Goal: Check status: Check status

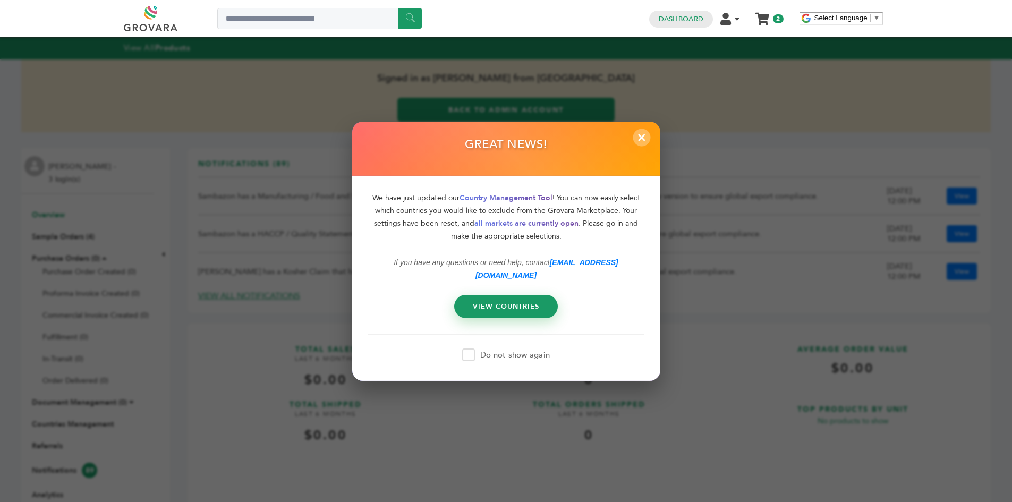
click at [642, 146] on span "×" at bounding box center [642, 138] width 18 height 18
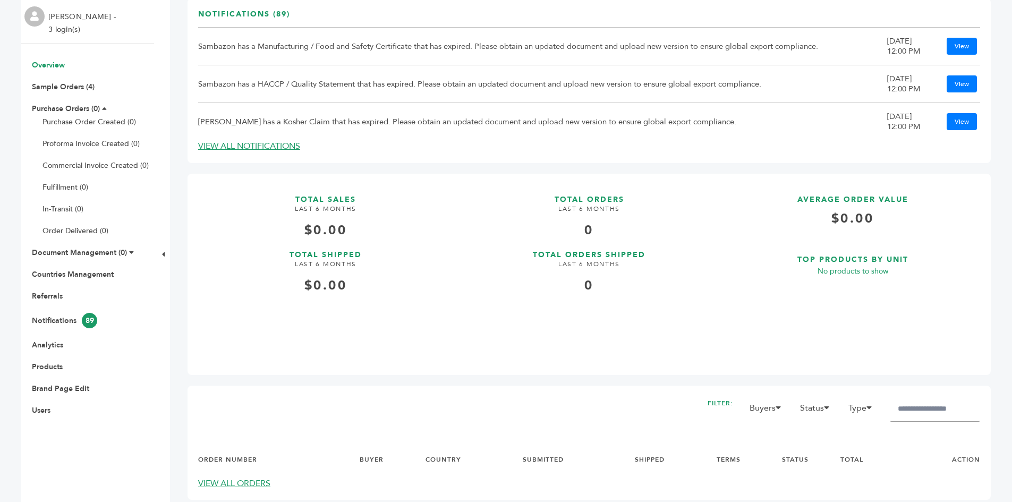
scroll to position [159, 0]
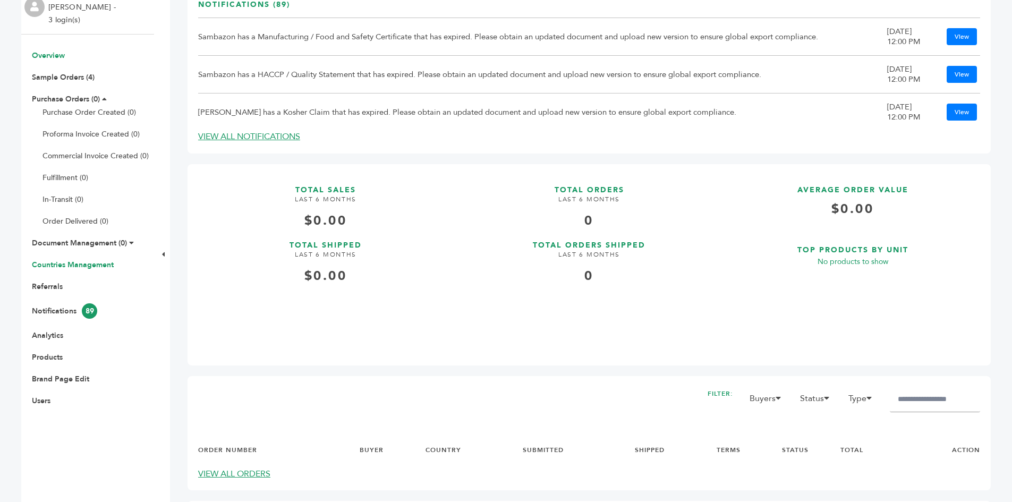
click at [90, 268] on link "Countries Management" at bounding box center [73, 265] width 82 height 10
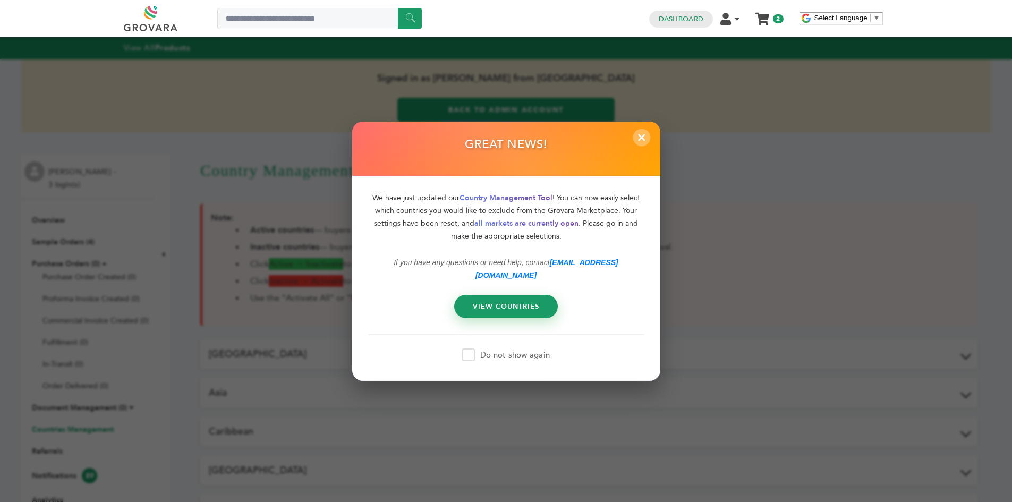
click at [647, 146] on span "×" at bounding box center [642, 138] width 18 height 18
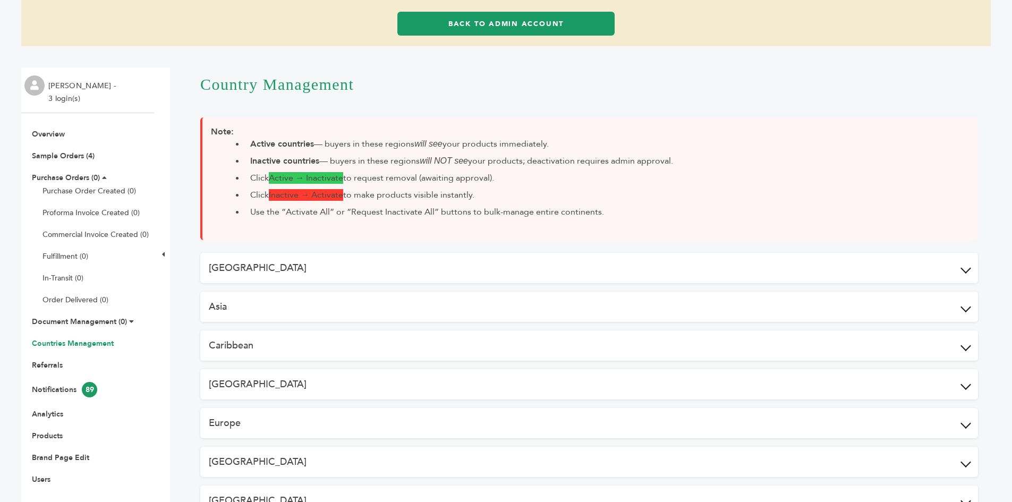
scroll to position [106, 0]
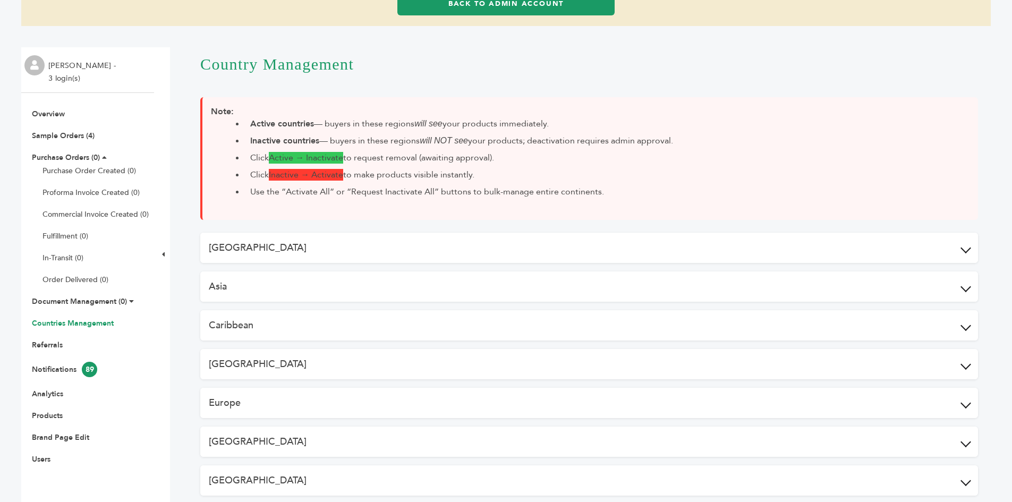
click at [297, 250] on button "Africa" at bounding box center [589, 248] width 778 height 30
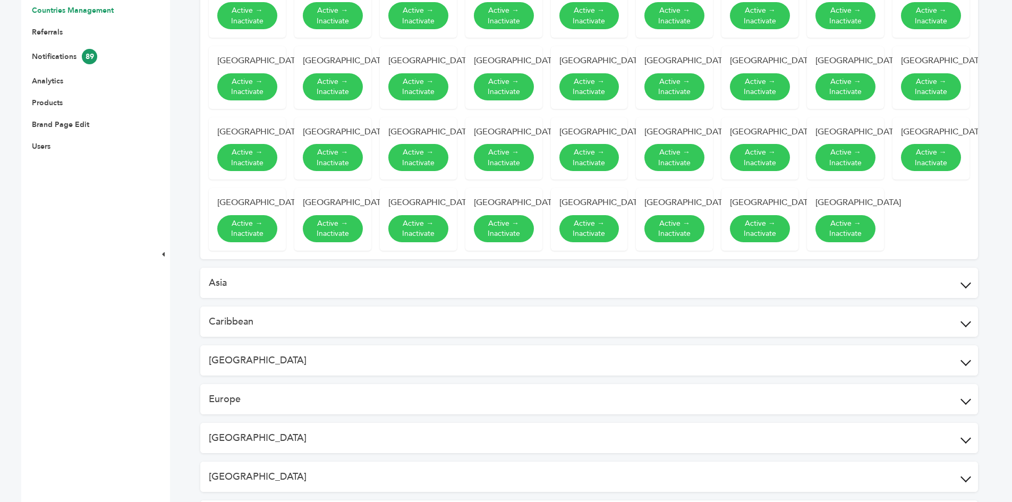
scroll to position [425, 0]
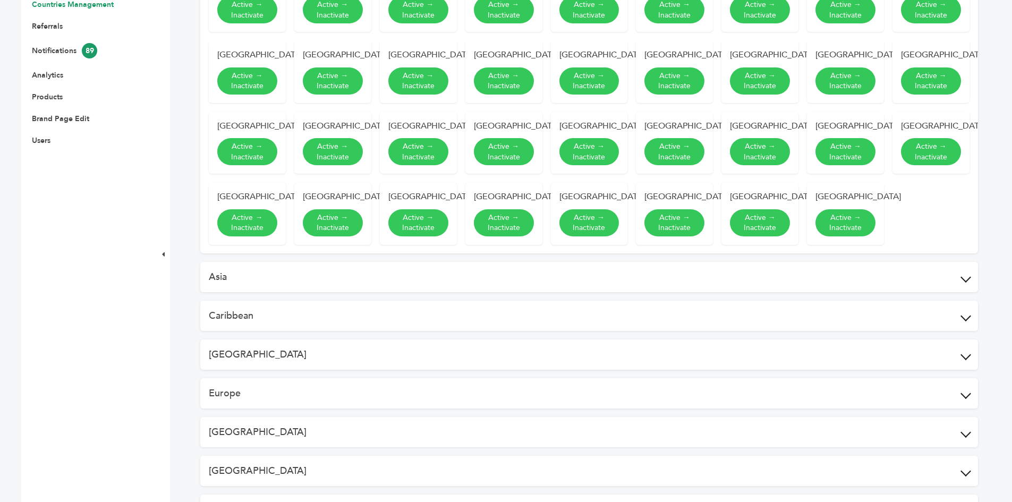
click at [299, 292] on button "Asia" at bounding box center [589, 277] width 778 height 30
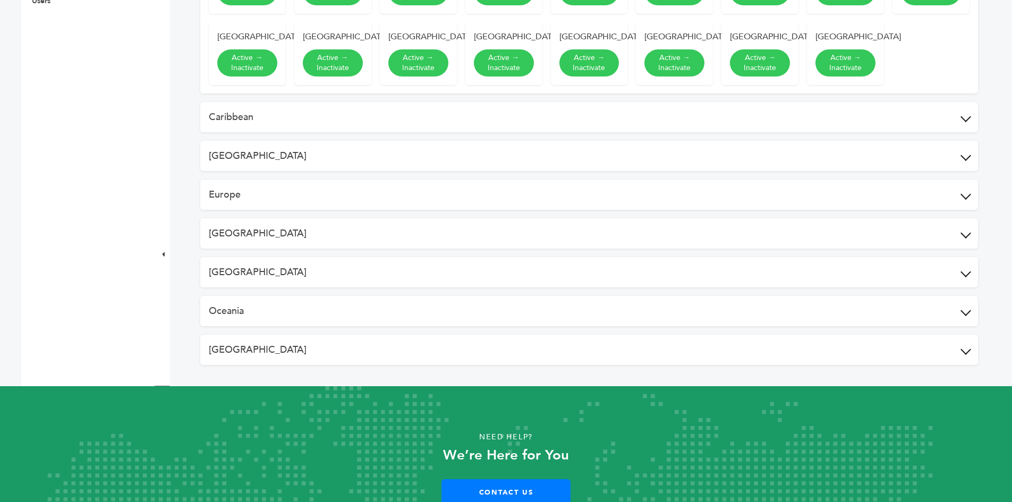
scroll to position [531, 0]
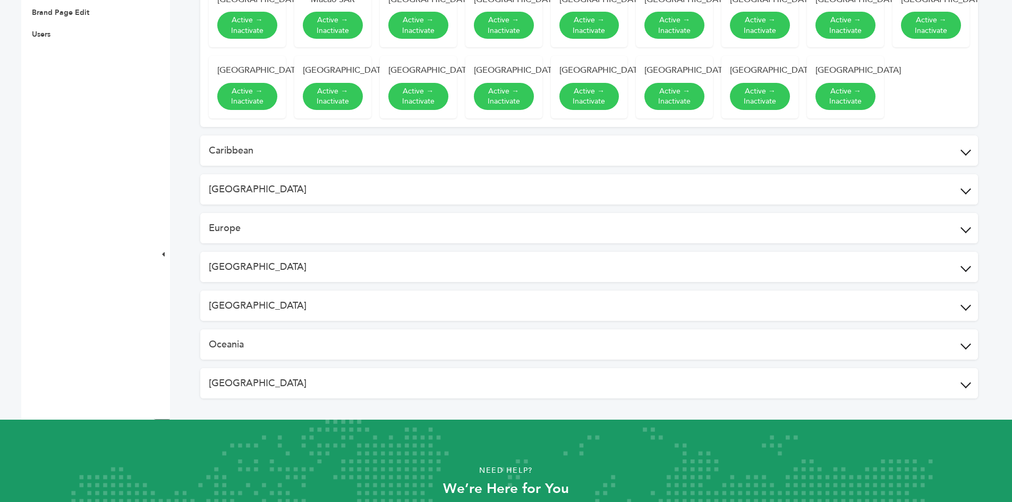
click at [297, 239] on button "Europe" at bounding box center [589, 228] width 778 height 30
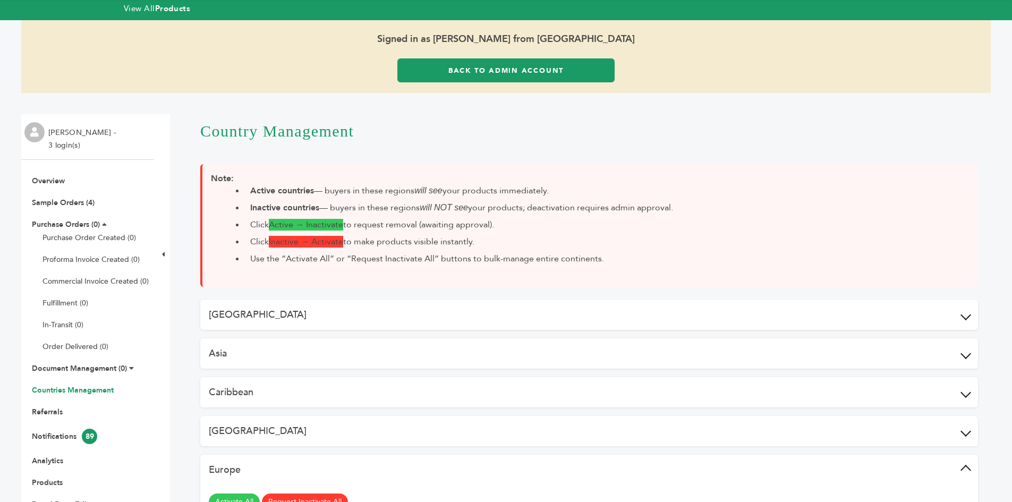
scroll to position [0, 0]
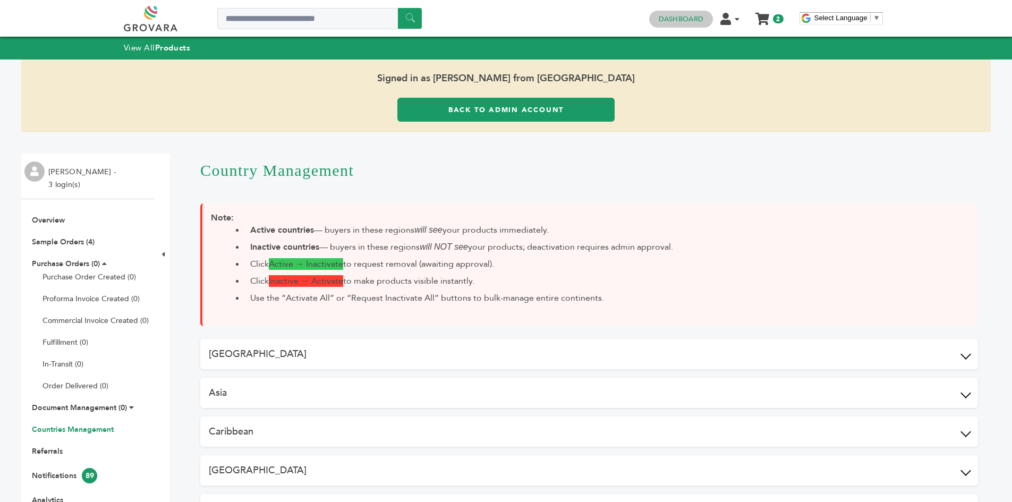
click at [701, 21] on link "Dashboard" at bounding box center [681, 19] width 45 height 10
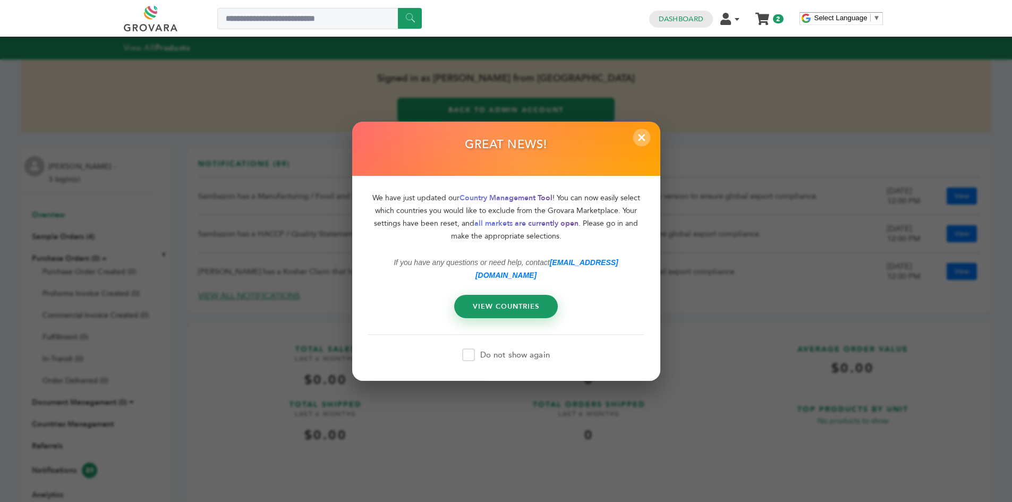
click at [637, 146] on span "×" at bounding box center [642, 138] width 18 height 18
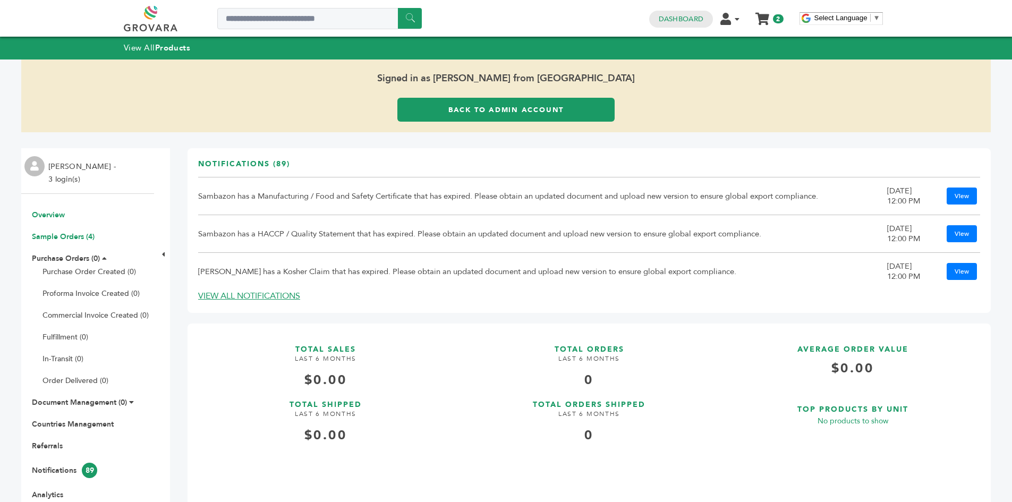
click at [69, 237] on link "Sample Orders (4)" at bounding box center [63, 237] width 63 height 10
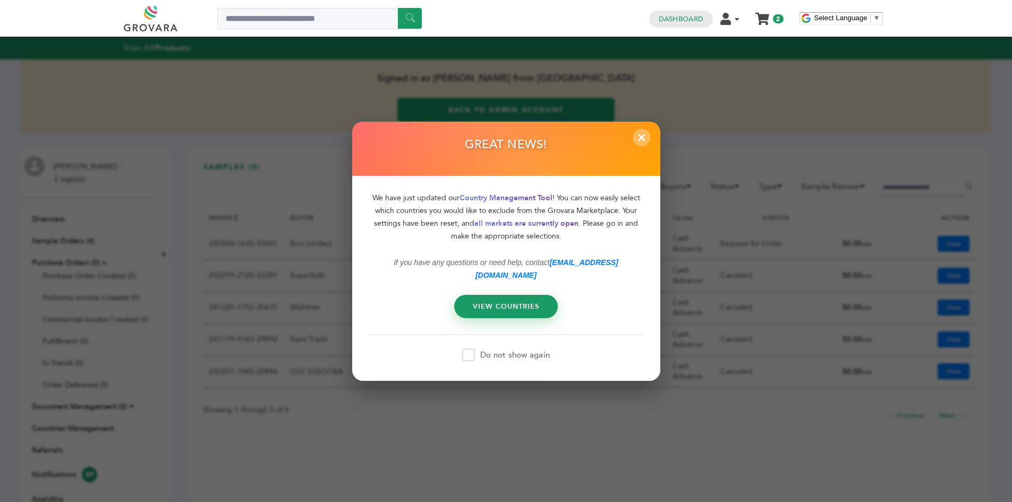
click at [644, 146] on span "×" at bounding box center [642, 138] width 18 height 18
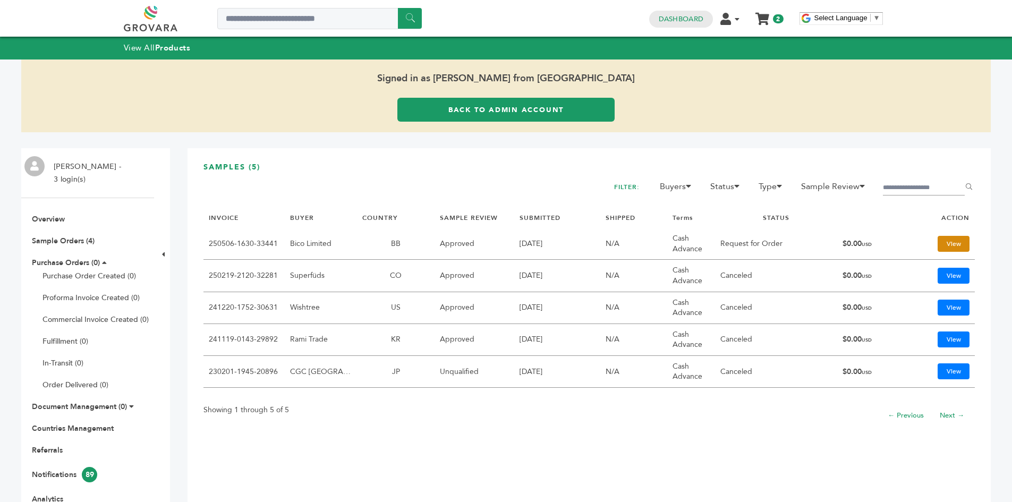
click at [941, 244] on link "View" at bounding box center [954, 244] width 32 height 16
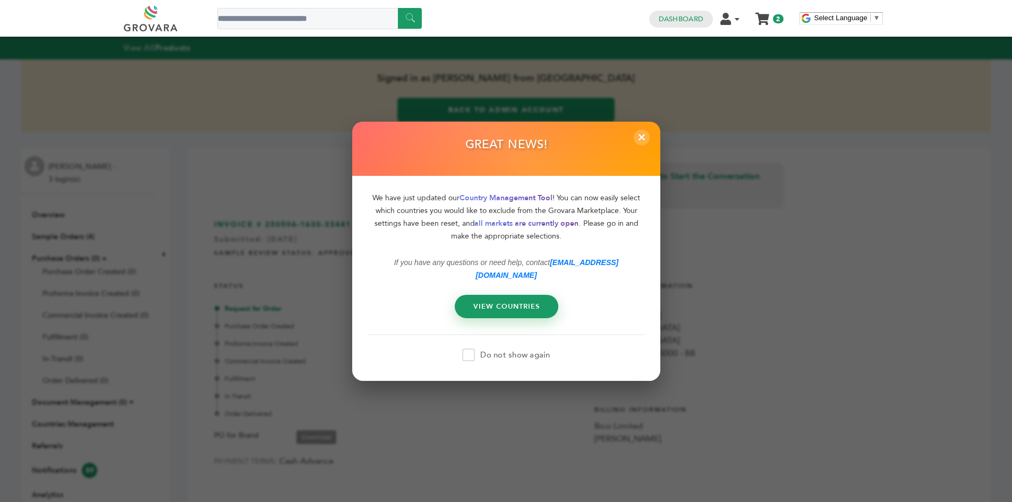
drag, startPoint x: 640, startPoint y: 141, endPoint x: 649, endPoint y: 141, distance: 9.0
click at [640, 141] on span "×" at bounding box center [642, 137] width 16 height 16
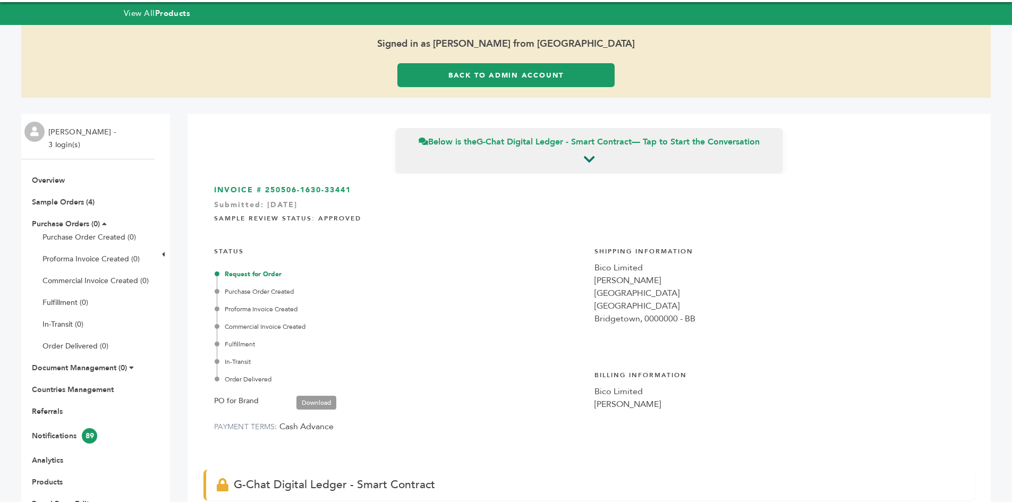
scroll to position [53, 0]
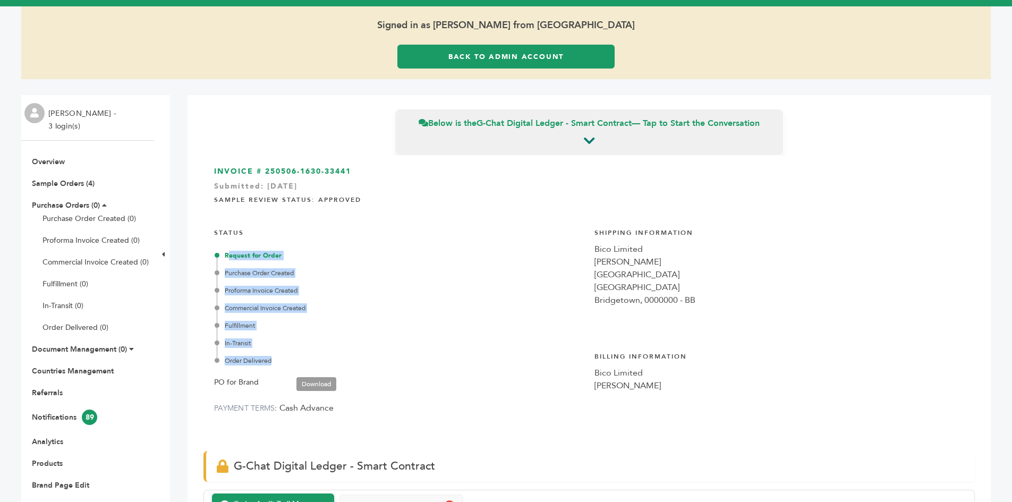
drag, startPoint x: 280, startPoint y: 361, endPoint x: 229, endPoint y: 255, distance: 117.4
click at [229, 255] on div "Request for Order Purchase Order Created Proforma Invoice Created Commercial In…" at bounding box center [400, 308] width 367 height 115
click at [348, 273] on div "Purchase Order Created" at bounding box center [400, 273] width 367 height 10
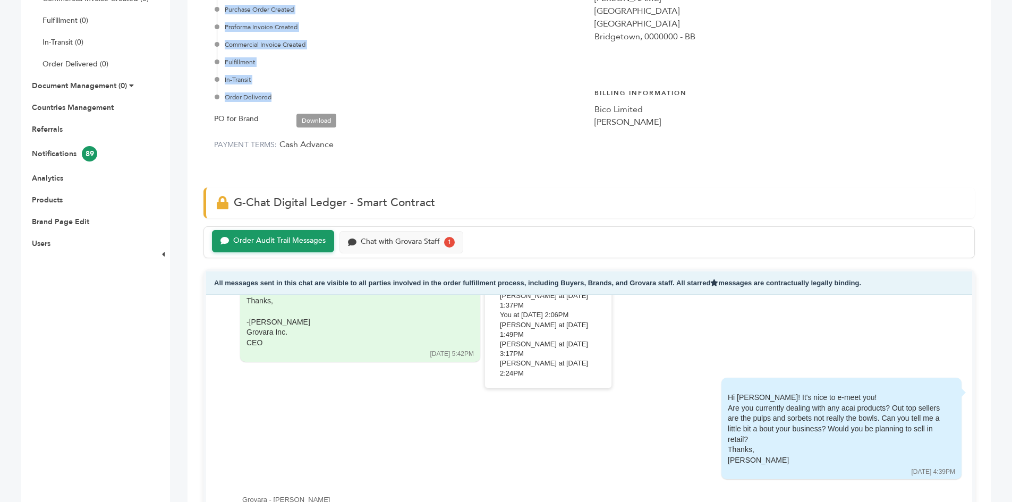
scroll to position [319, 0]
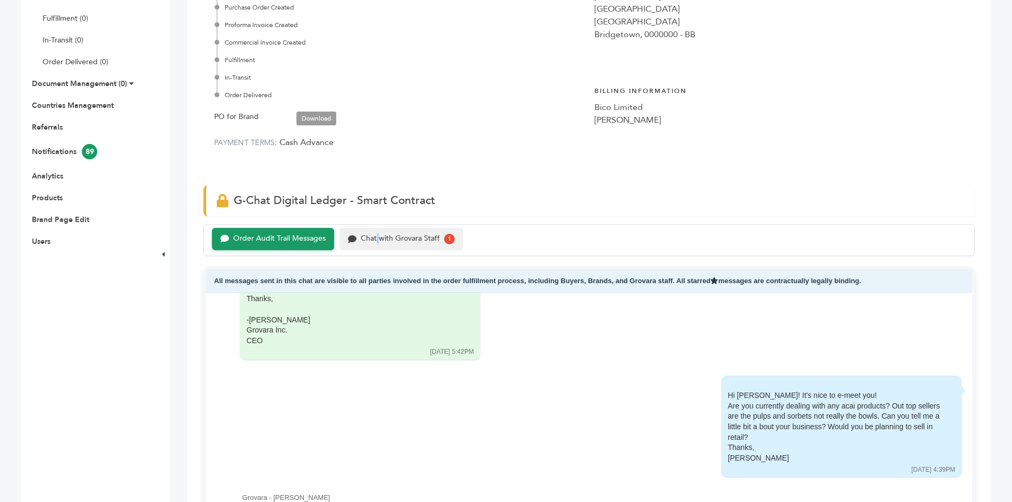
click at [378, 238] on div "Chat with Grovara Staff" at bounding box center [400, 238] width 79 height 9
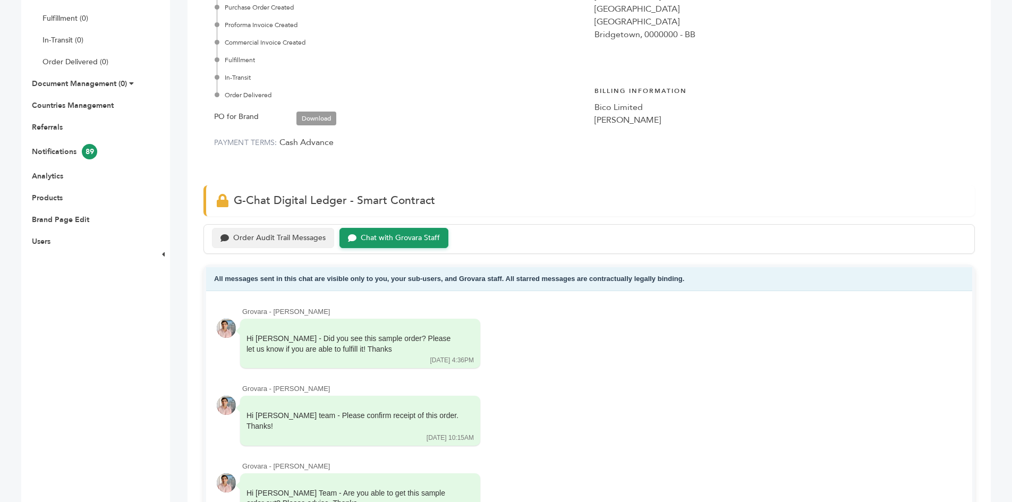
click at [301, 244] on div "Order Audit Trail Messages" at bounding box center [273, 238] width 122 height 21
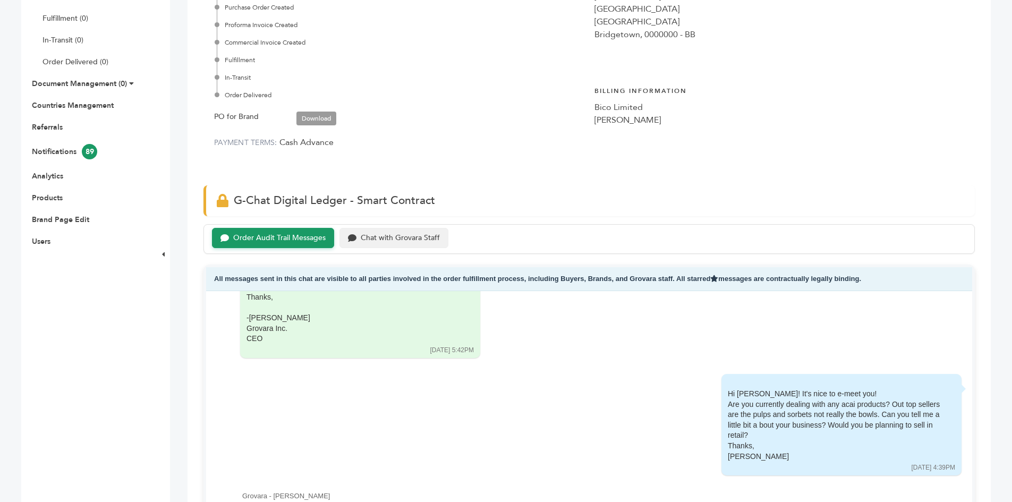
click at [373, 239] on div "Chat with Grovara Staff" at bounding box center [400, 238] width 79 height 9
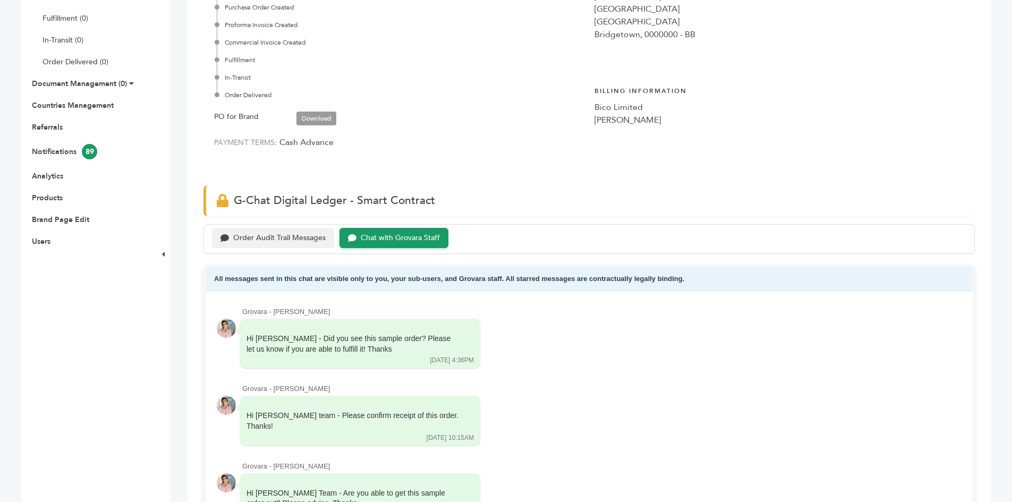
click at [288, 236] on div "Order Audit Trail Messages" at bounding box center [279, 238] width 92 height 9
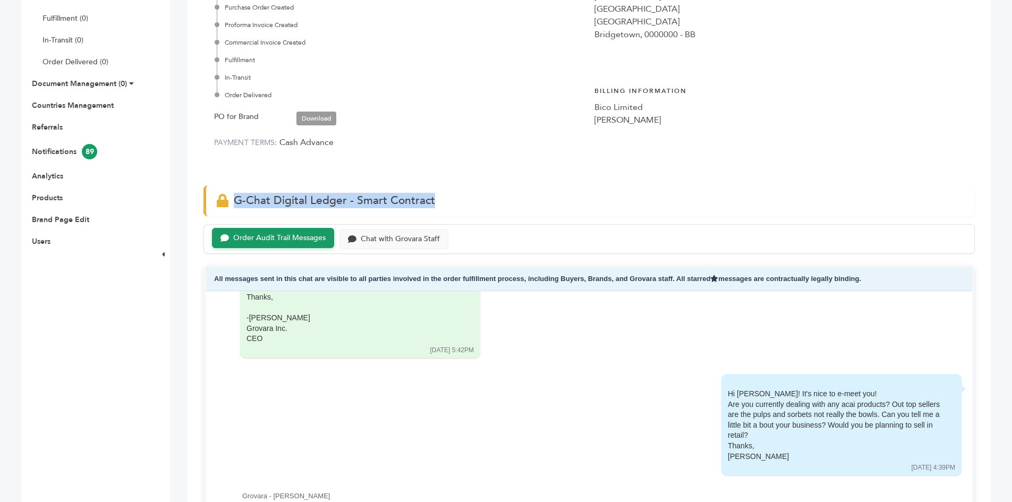
drag, startPoint x: 489, startPoint y: 205, endPoint x: 203, endPoint y: 210, distance: 286.4
click at [225, 214] on div "G-Chat Digital Ledger - Smart Contract" at bounding box center [588, 200] width 771 height 30
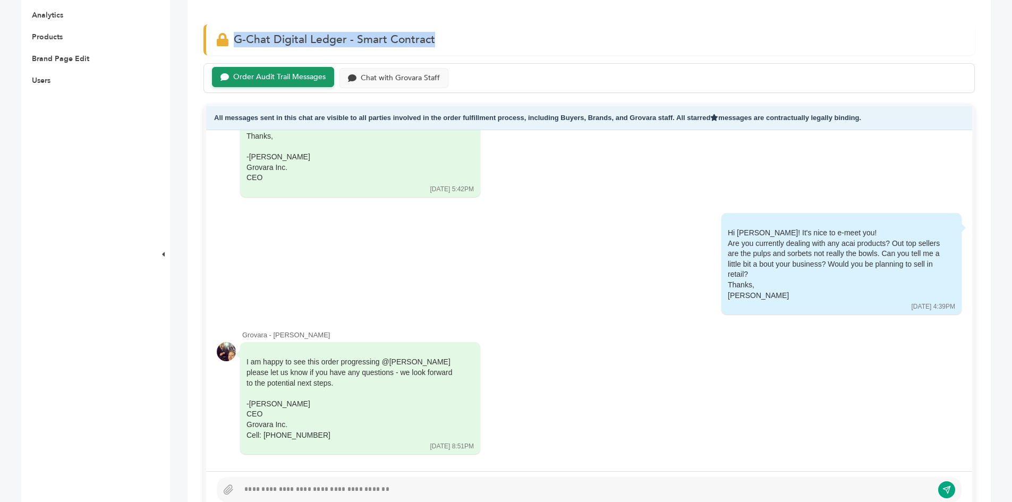
scroll to position [531, 0]
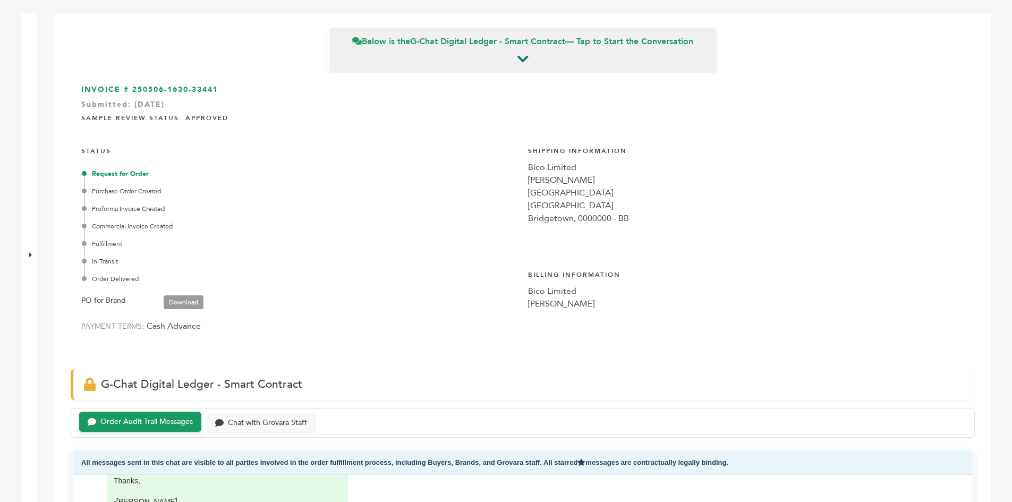
scroll to position [0, 0]
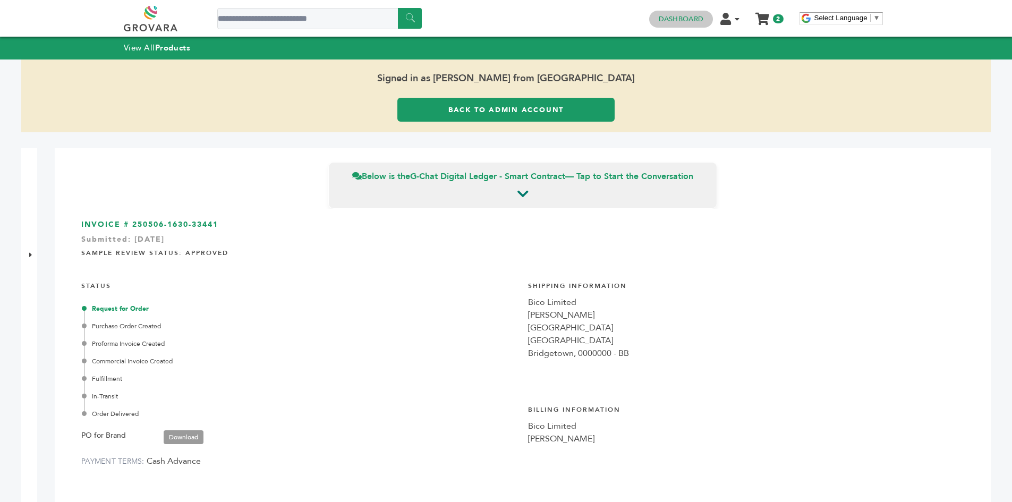
click at [702, 18] on link "Dashboard" at bounding box center [681, 19] width 45 height 10
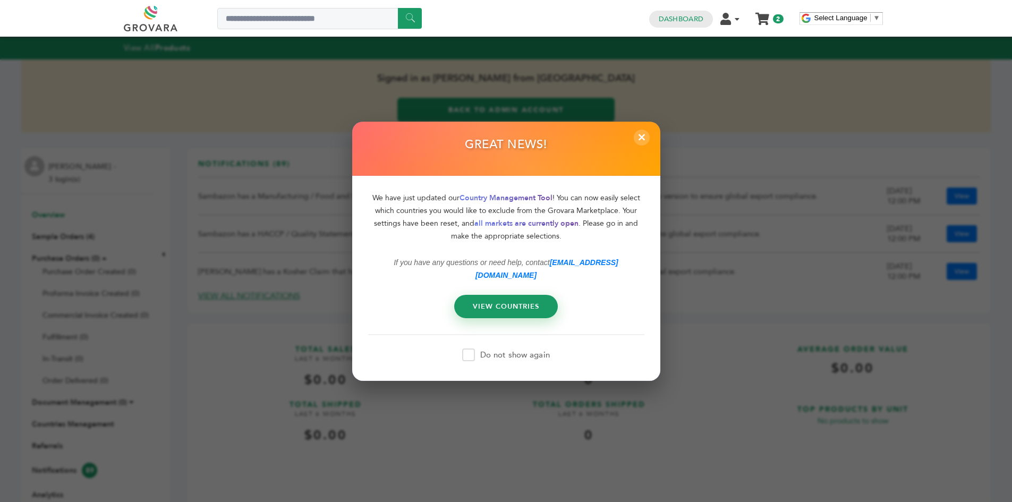
click at [634, 142] on span "×" at bounding box center [642, 137] width 16 height 16
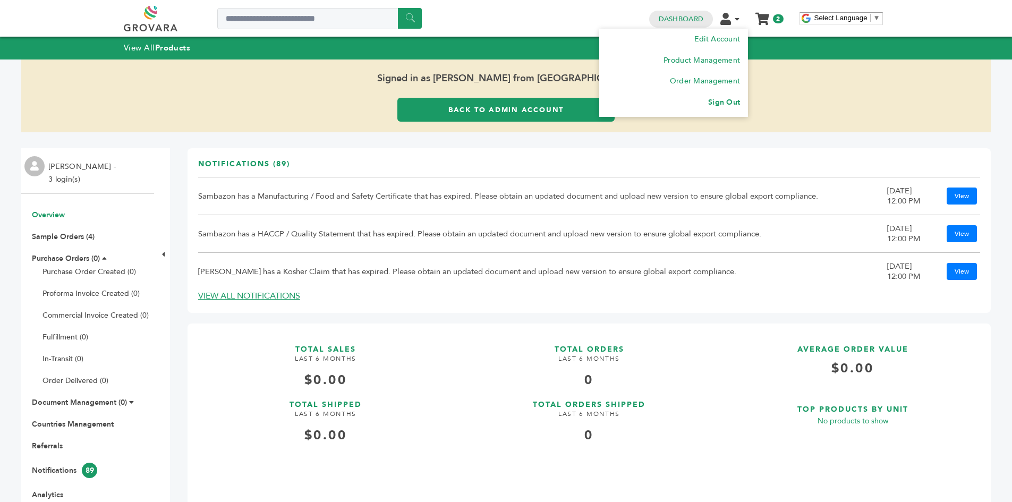
click at [725, 101] on link "Sign Out" at bounding box center [724, 102] width 32 height 10
